Goal: Task Accomplishment & Management: Use online tool/utility

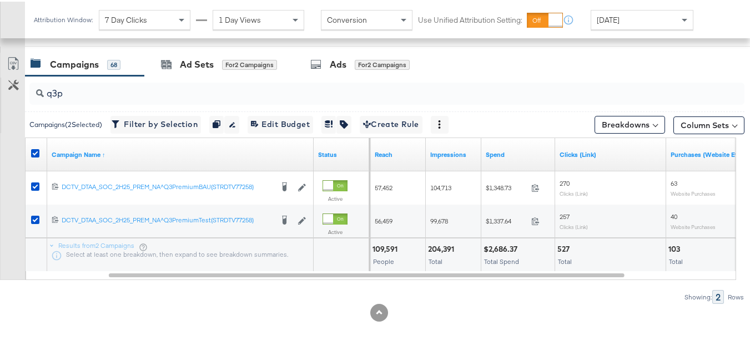
click at [471, 284] on div "q3p Campaigns ( 2 Selected) Filter by Selection Filter 2 campaigns Duplicate 2 …" at bounding box center [372, 188] width 744 height 228
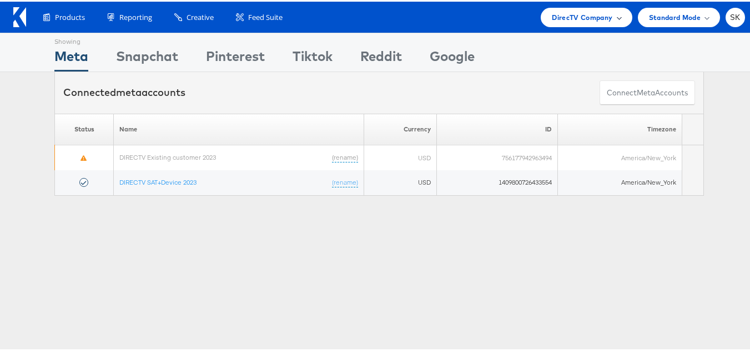
click at [558, 19] on span "DirecTV Company" at bounding box center [582, 16] width 60 height 12
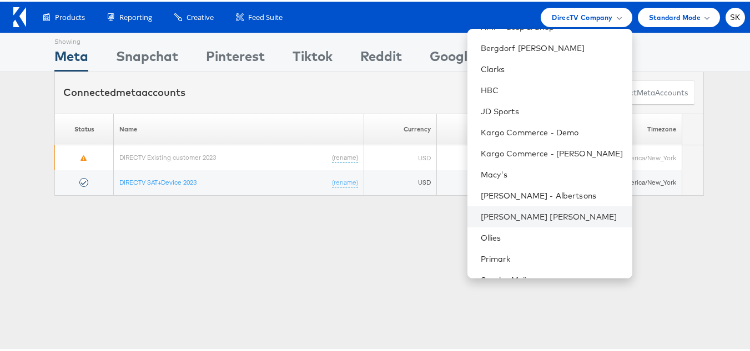
scroll to position [180, 0]
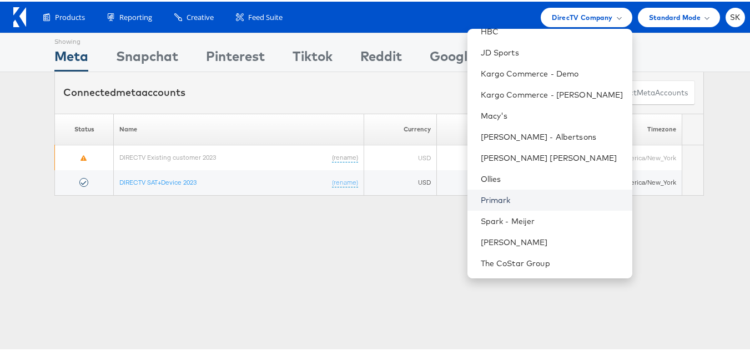
click at [491, 198] on link "Primark" at bounding box center [552, 198] width 143 height 11
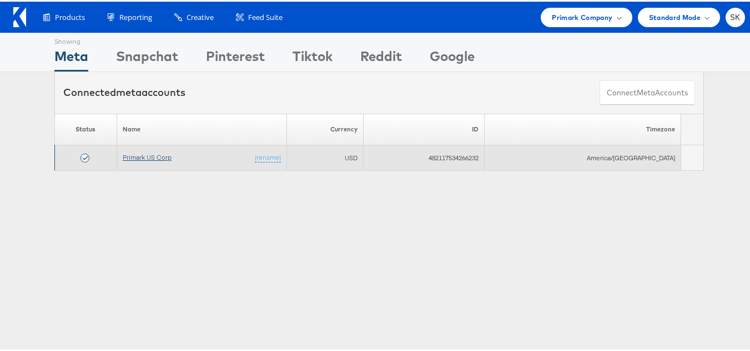
click at [158, 157] on link "Primark US Corp" at bounding box center [147, 155] width 49 height 8
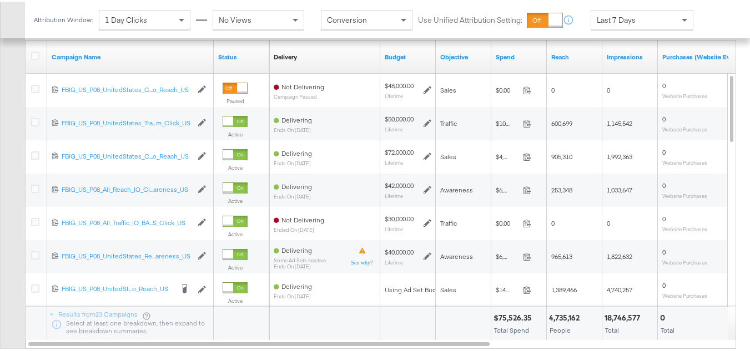
scroll to position [444, 0]
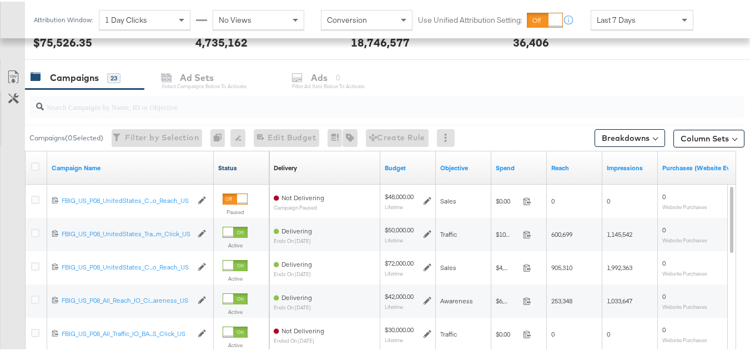
click at [228, 166] on link "Status" at bounding box center [241, 166] width 47 height 9
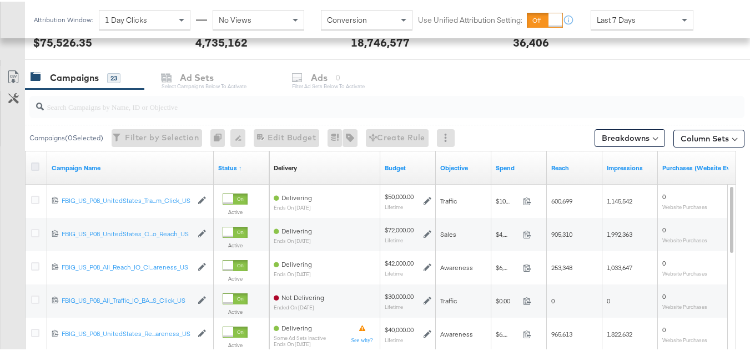
click at [38, 166] on icon at bounding box center [35, 165] width 8 height 8
click at [0, 0] on input "checkbox" at bounding box center [0, 0] width 0 height 0
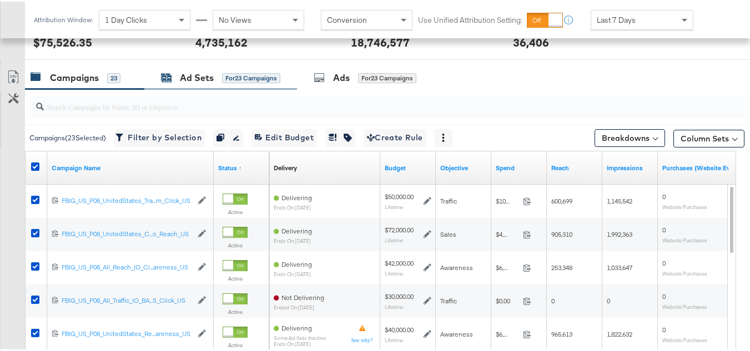
click at [214, 79] on div "Ad Sets for 23 Campaigns" at bounding box center [220, 76] width 119 height 13
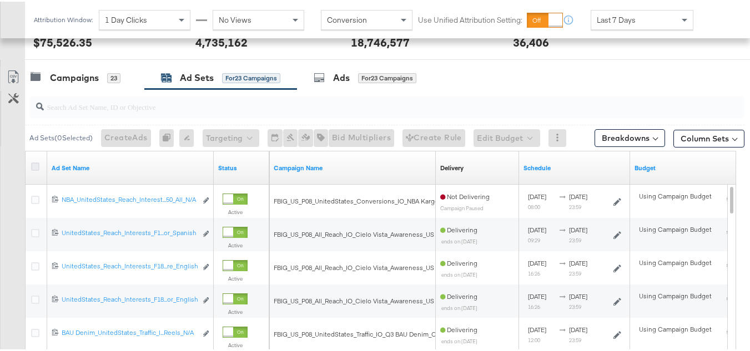
click at [35, 161] on icon at bounding box center [35, 165] width 8 height 8
click at [0, 0] on input "checkbox" at bounding box center [0, 0] width 0 height 0
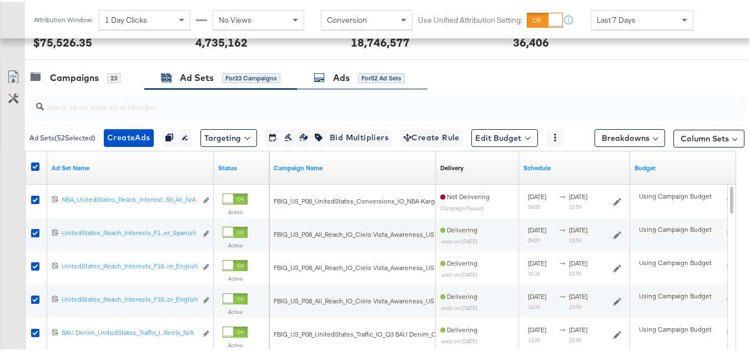
click at [364, 80] on div "for 52 Ad Sets" at bounding box center [381, 77] width 47 height 10
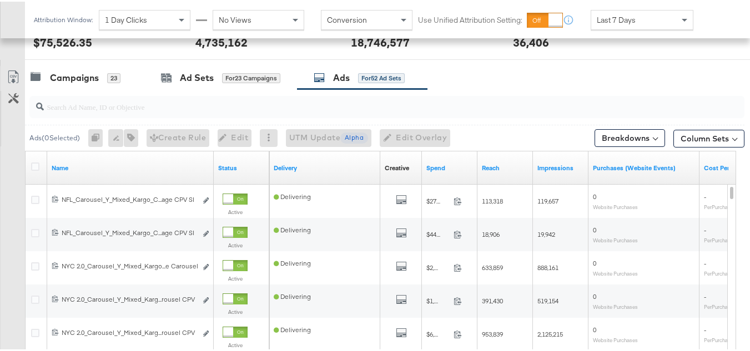
click at [77, 105] on input "search" at bounding box center [362, 101] width 637 height 22
paste input "120228088321630495"
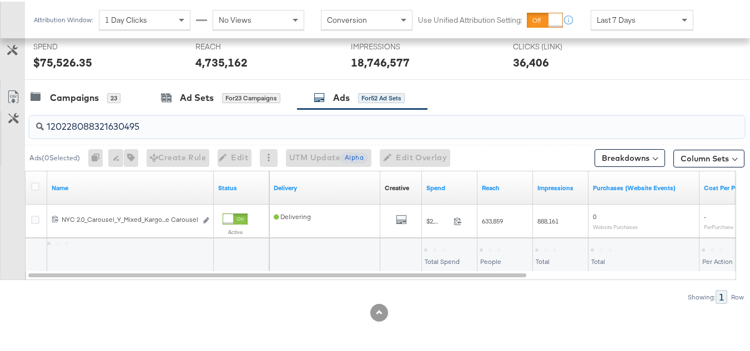
scroll to position [424, 0]
click at [31, 181] on icon at bounding box center [35, 185] width 8 height 8
click at [0, 0] on input "checkbox" at bounding box center [0, 0] width 0 height 0
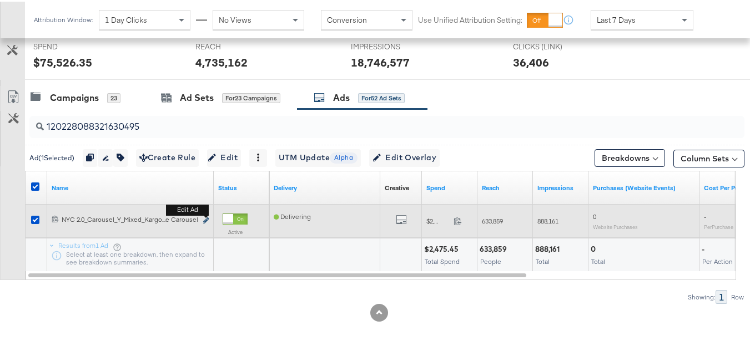
click at [204, 219] on icon "link" at bounding box center [206, 219] width 6 height 6
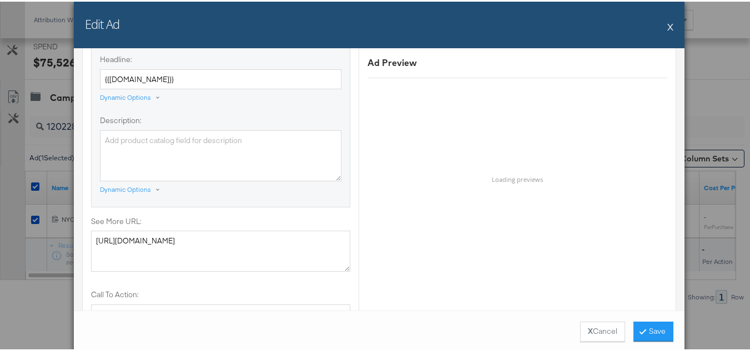
scroll to position [1054, 0]
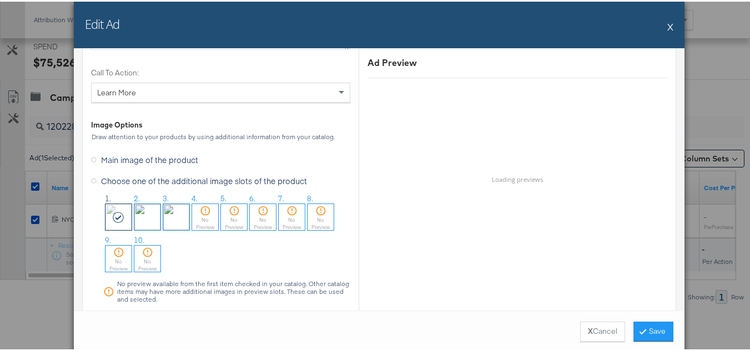
drag, startPoint x: 666, startPoint y: 25, endPoint x: 651, endPoint y: 30, distance: 15.8
click at [667, 24] on button "X" at bounding box center [670, 25] width 6 height 22
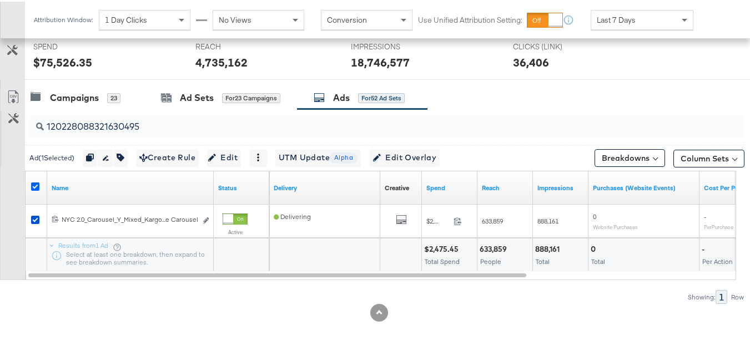
click at [33, 181] on icon at bounding box center [35, 185] width 8 height 8
click at [0, 0] on input "checkbox" at bounding box center [0, 0] width 0 height 0
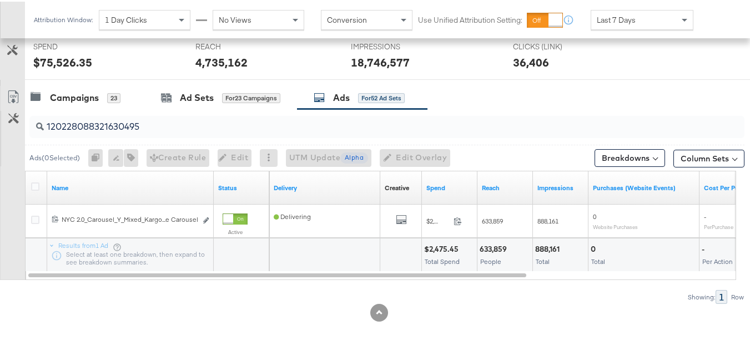
click at [179, 122] on input "120228088321630495" at bounding box center [362, 121] width 637 height 22
paste input "4"
click at [31, 184] on div at bounding box center [37, 186] width 21 height 20
click at [34, 185] on icon at bounding box center [35, 185] width 8 height 8
click at [0, 0] on input "checkbox" at bounding box center [0, 0] width 0 height 0
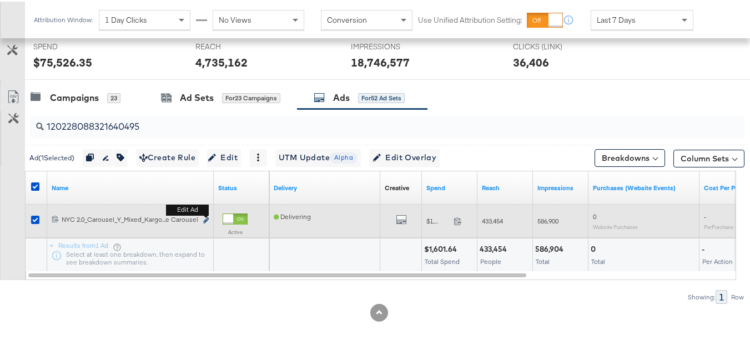
click at [206, 219] on icon "link" at bounding box center [206, 219] width 6 height 6
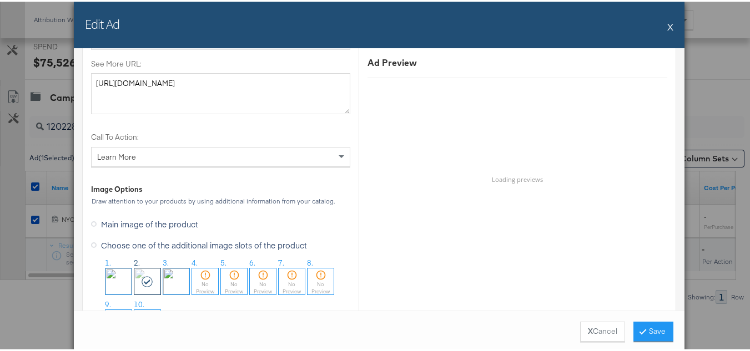
scroll to position [1110, 0]
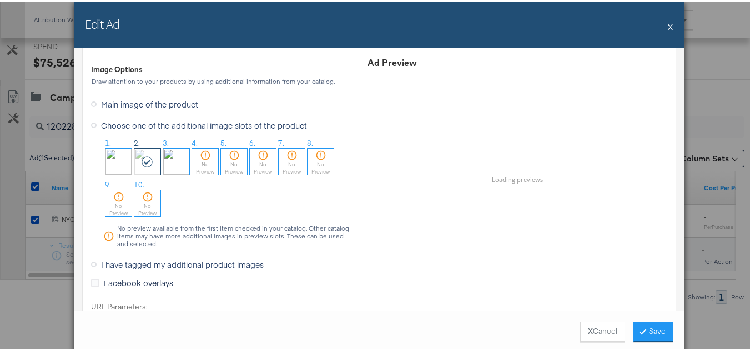
click at [662, 24] on div "Edit Ad X" at bounding box center [379, 23] width 610 height 47
click at [668, 24] on button "X" at bounding box center [670, 25] width 6 height 22
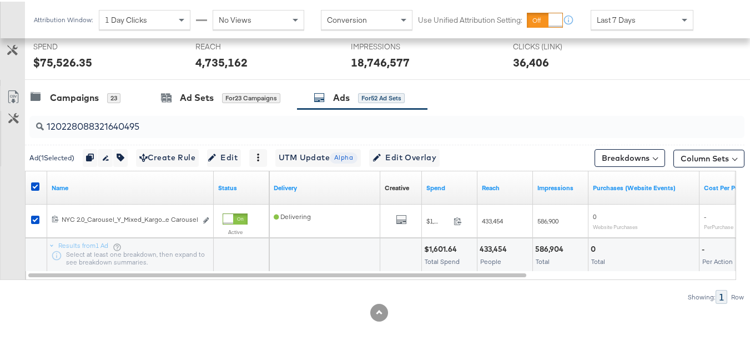
click at [39, 184] on div at bounding box center [37, 186] width 12 height 11
click at [31, 185] on div at bounding box center [37, 186] width 21 height 20
click at [34, 184] on icon at bounding box center [35, 185] width 8 height 8
click at [0, 0] on input "checkbox" at bounding box center [0, 0] width 0 height 0
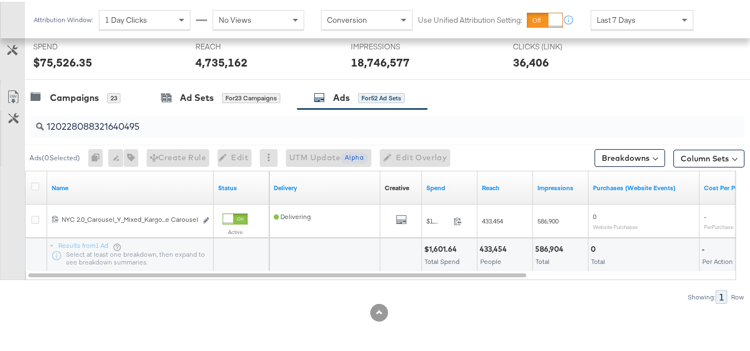
click at [165, 127] on input "120228088321640495" at bounding box center [362, 121] width 637 height 22
paste input "8"
click at [34, 183] on icon at bounding box center [35, 185] width 8 height 8
click at [0, 0] on input "checkbox" at bounding box center [0, 0] width 0 height 0
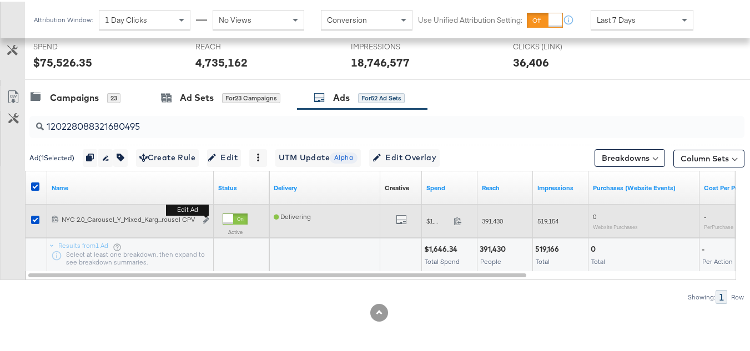
click at [209, 217] on button "Edit ad" at bounding box center [206, 220] width 7 height 12
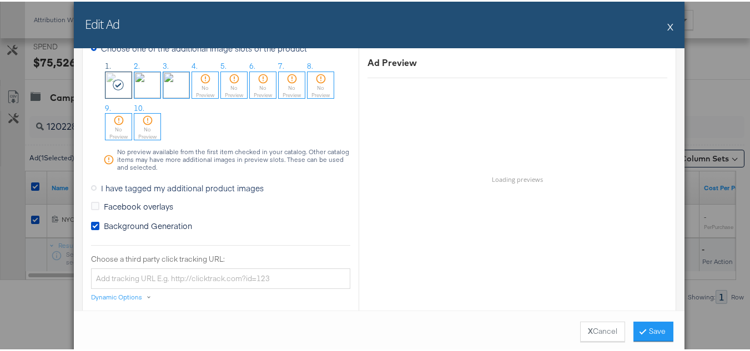
scroll to position [888, 0]
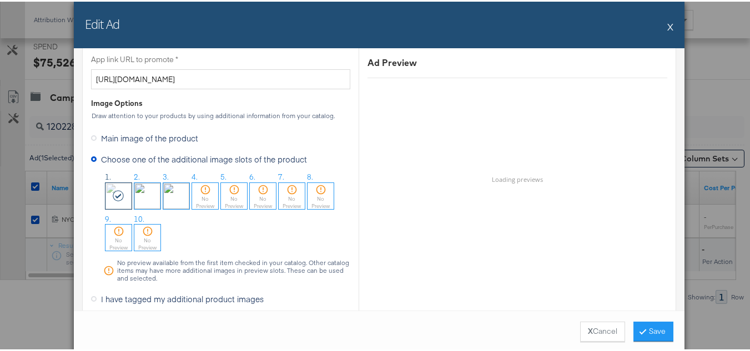
click at [659, 27] on div "Edit Ad X" at bounding box center [379, 23] width 610 height 47
click at [667, 26] on button "X" at bounding box center [670, 25] width 6 height 22
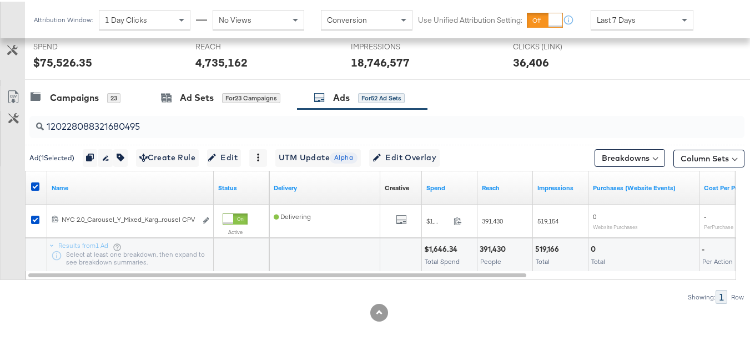
click at [38, 190] on div at bounding box center [37, 186] width 12 height 11
click at [34, 183] on icon at bounding box center [35, 185] width 8 height 8
click at [0, 0] on input "checkbox" at bounding box center [0, 0] width 0 height 0
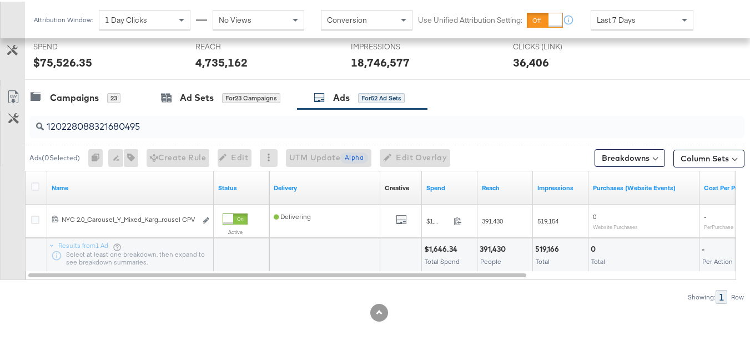
click at [196, 112] on input "120228088321680495" at bounding box center [362, 121] width 637 height 22
paste input "9094730"
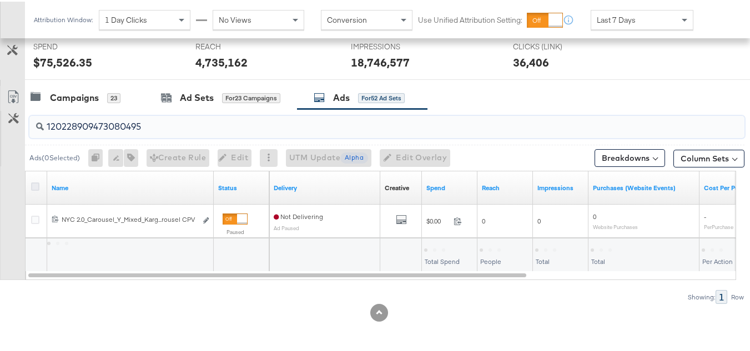
type input "120228909473080495"
click at [33, 187] on icon at bounding box center [35, 185] width 8 height 8
click at [0, 0] on input "checkbox" at bounding box center [0, 0] width 0 height 0
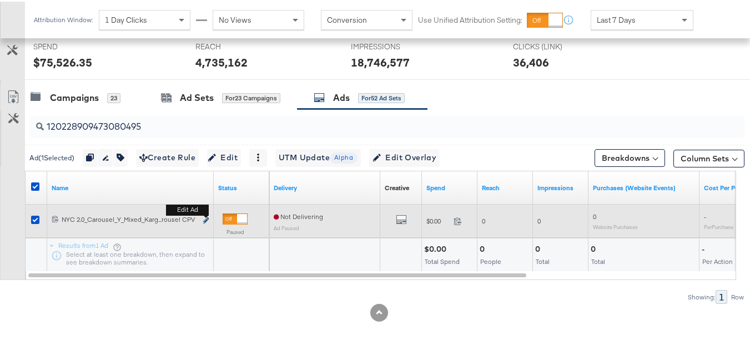
click at [206, 218] on icon "link" at bounding box center [206, 219] width 6 height 6
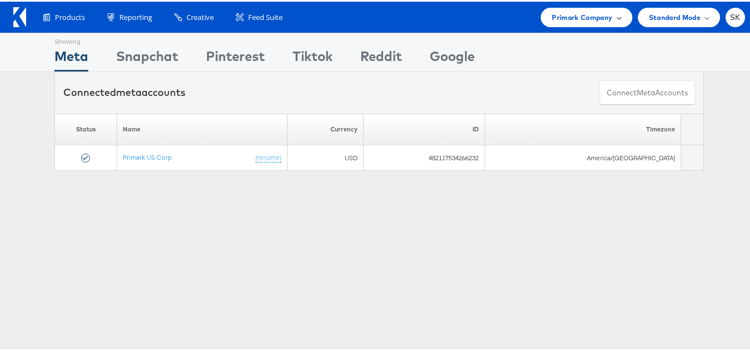
click at [572, 21] on span "Primark Company" at bounding box center [582, 16] width 60 height 12
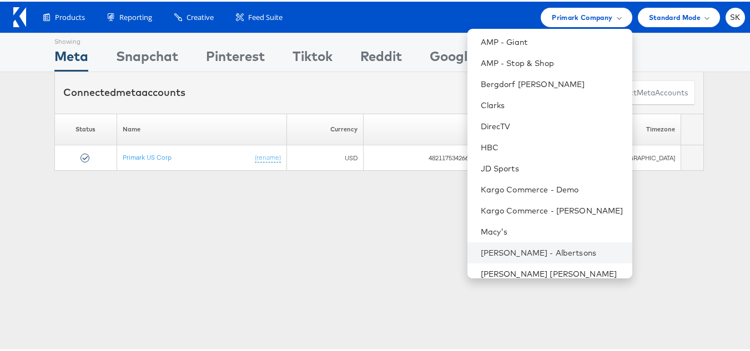
scroll to position [180, 0]
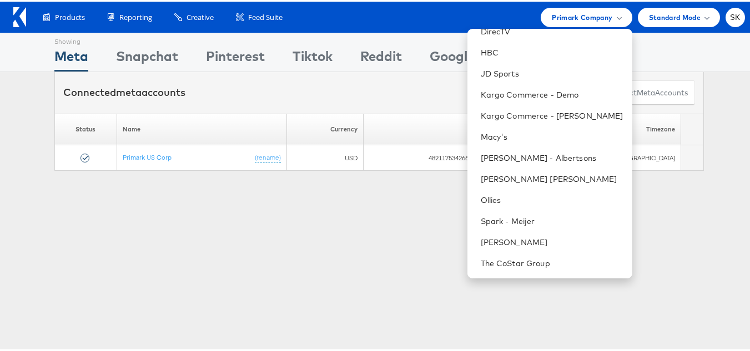
click at [217, 236] on div "Showing Meta Showing Snapchat Showing Pinterest Showing Tiktok Showing Reddit S…" at bounding box center [379, 308] width 758 height 555
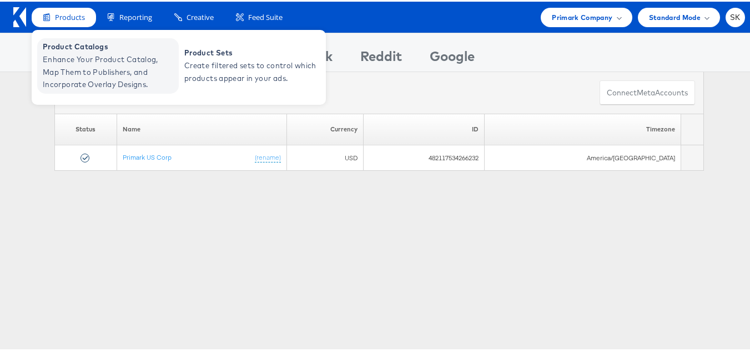
click at [78, 61] on span "Enhance Your Product Catalog, Map Them to Publishers, and Incorporate Overlay D…" at bounding box center [109, 71] width 133 height 38
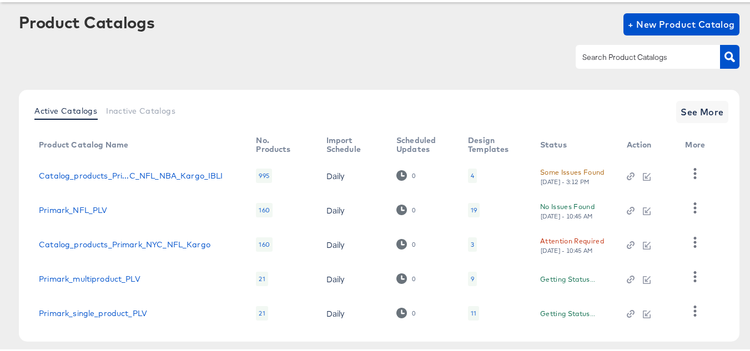
scroll to position [106, 0]
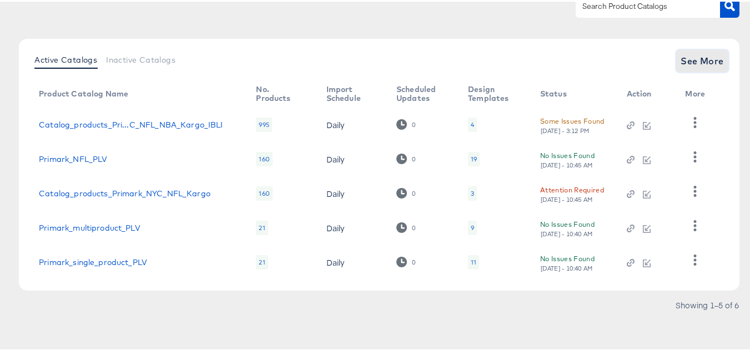
click at [694, 61] on span "See More" at bounding box center [701, 60] width 43 height 16
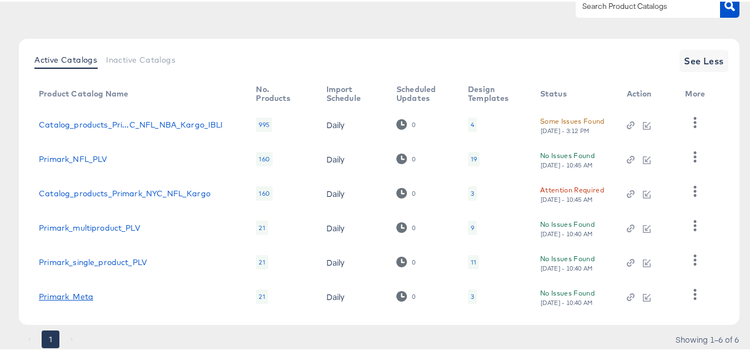
click at [78, 300] on link "Primark_Meta" at bounding box center [66, 295] width 54 height 9
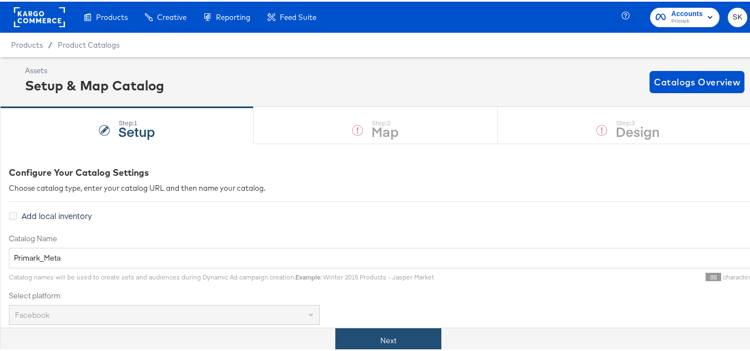
click at [418, 335] on button "Next" at bounding box center [388, 339] width 106 height 25
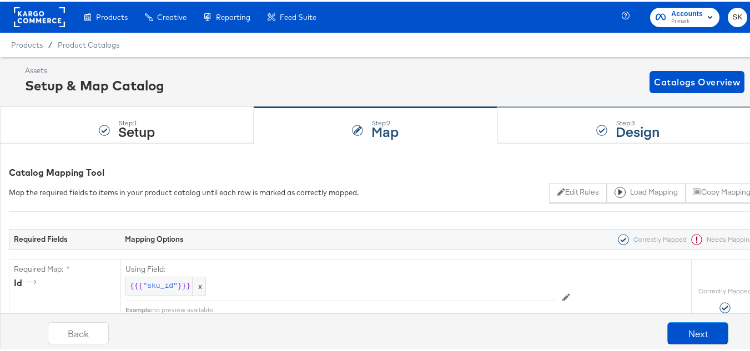
click at [683, 133] on div "Step: 3 Design" at bounding box center [628, 124] width 260 height 37
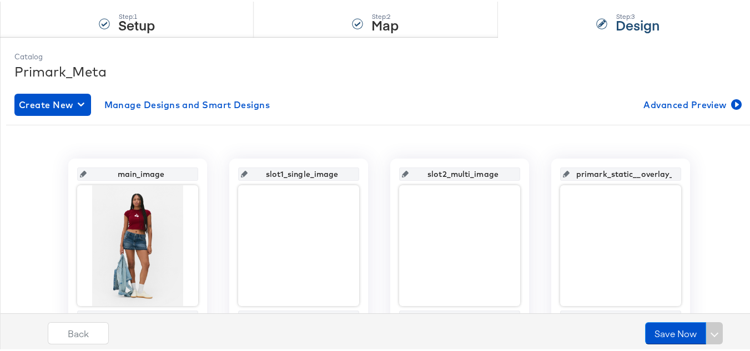
scroll to position [166, 0]
